Goal: Information Seeking & Learning: Learn about a topic

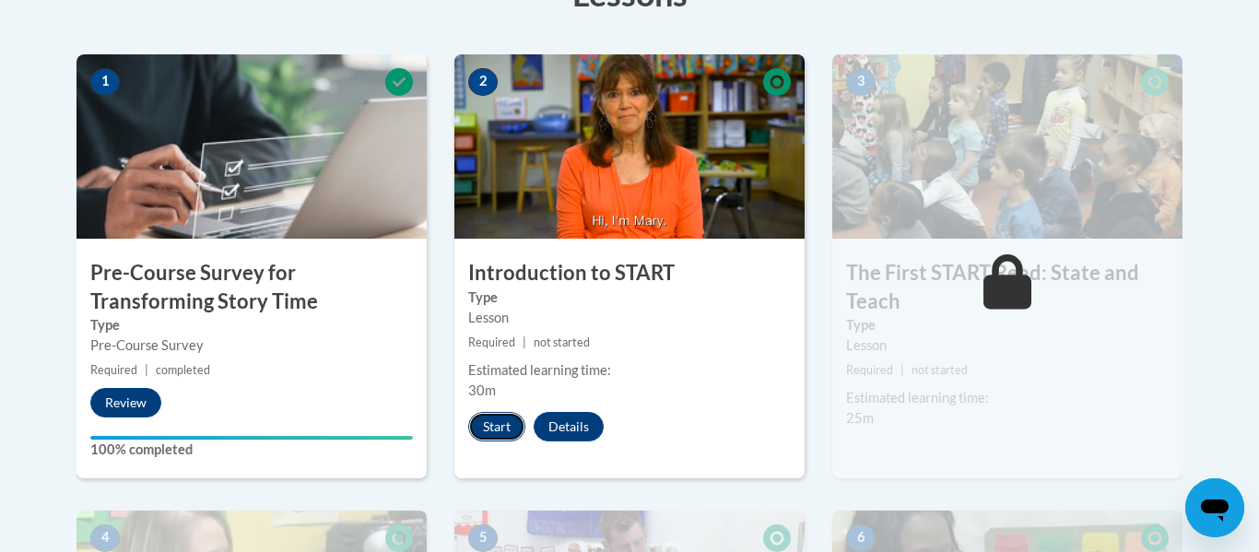
click at [509, 419] on button "Start" at bounding box center [496, 427] width 57 height 30
